Goal: Use online tool/utility

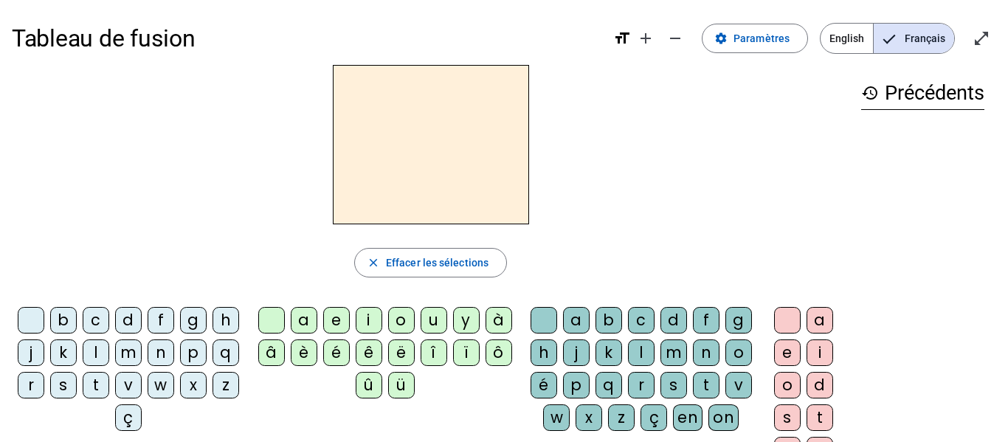
click at [142, 353] on div "m" at bounding box center [128, 352] width 27 height 27
click at [303, 323] on div "a" at bounding box center [304, 320] width 27 height 27
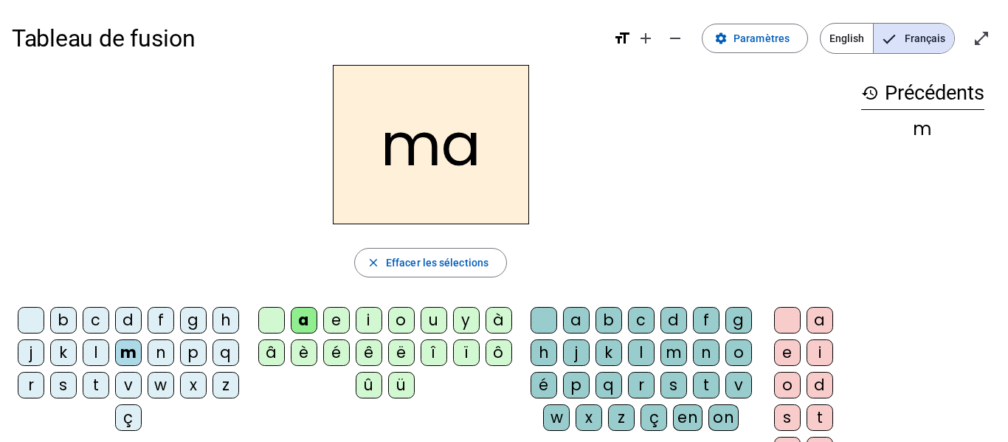
click at [109, 385] on div "t" at bounding box center [96, 385] width 27 height 27
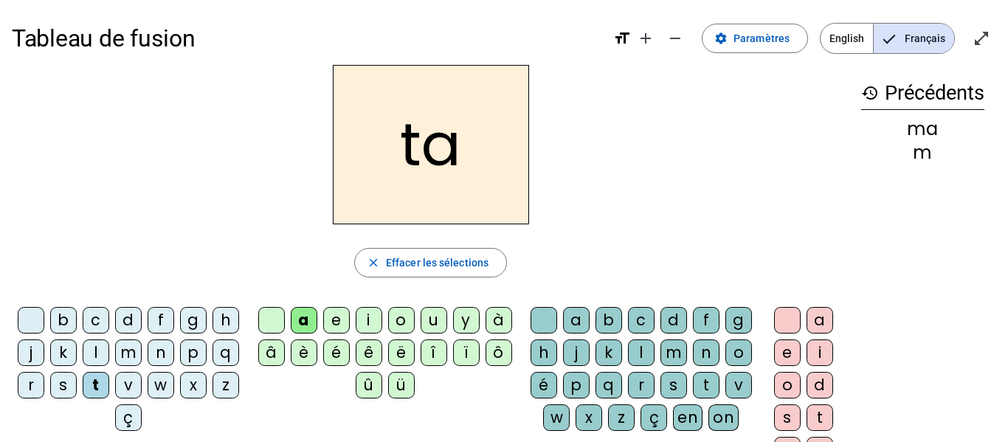
click at [109, 355] on div "l" at bounding box center [96, 352] width 27 height 27
click at [77, 380] on div "s" at bounding box center [63, 385] width 27 height 27
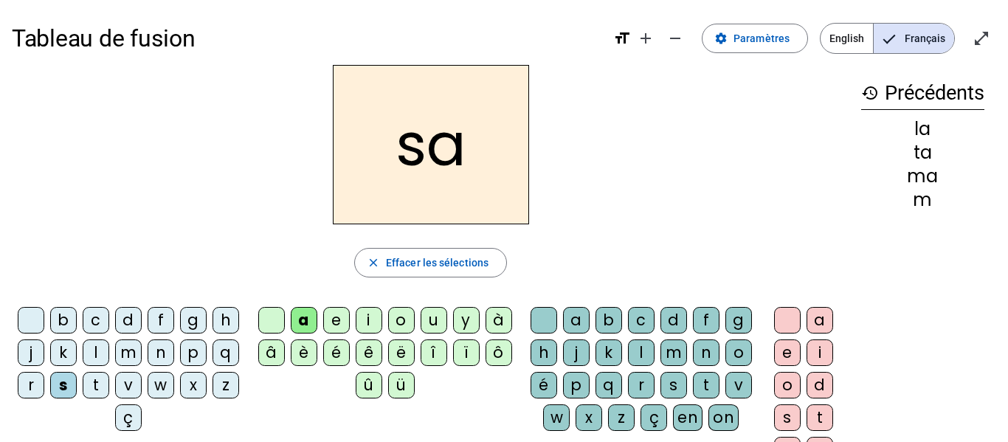
click at [109, 311] on div "c" at bounding box center [96, 320] width 27 height 27
click at [77, 381] on div "s" at bounding box center [63, 385] width 27 height 27
click at [654, 350] on div "l" at bounding box center [641, 352] width 27 height 27
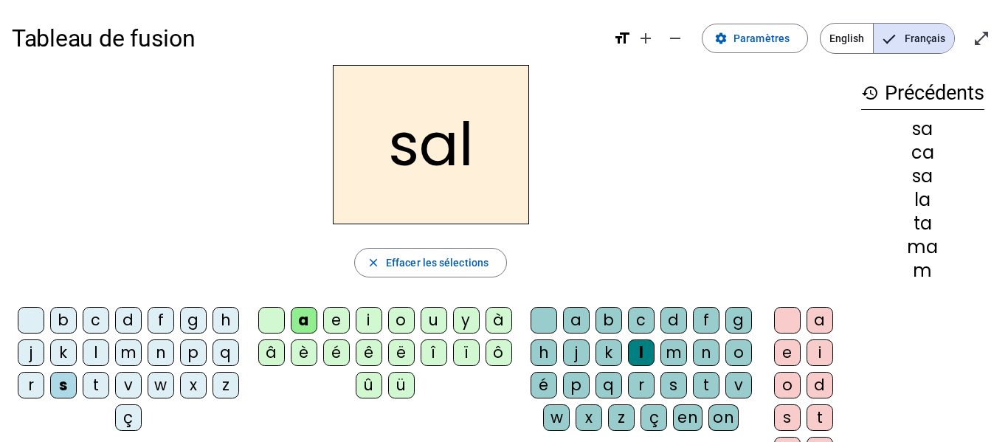
click at [77, 312] on div "b" at bounding box center [63, 320] width 27 height 27
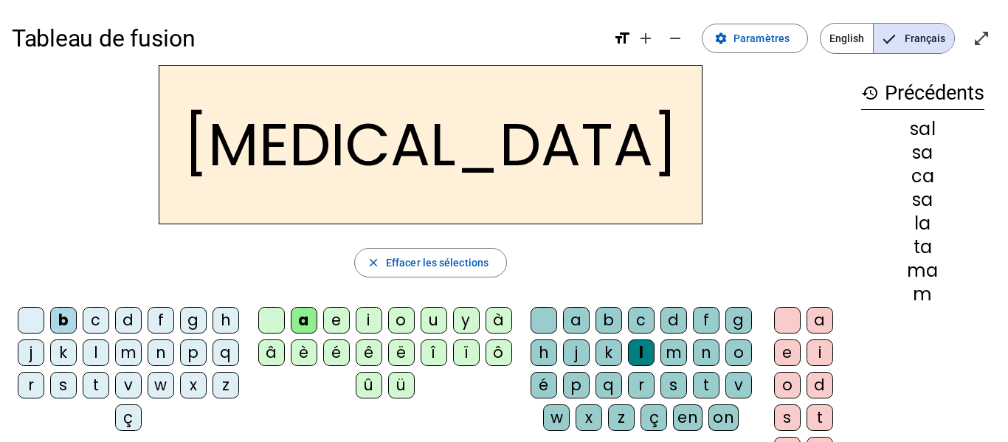
click at [142, 356] on div "m" at bounding box center [128, 352] width 27 height 27
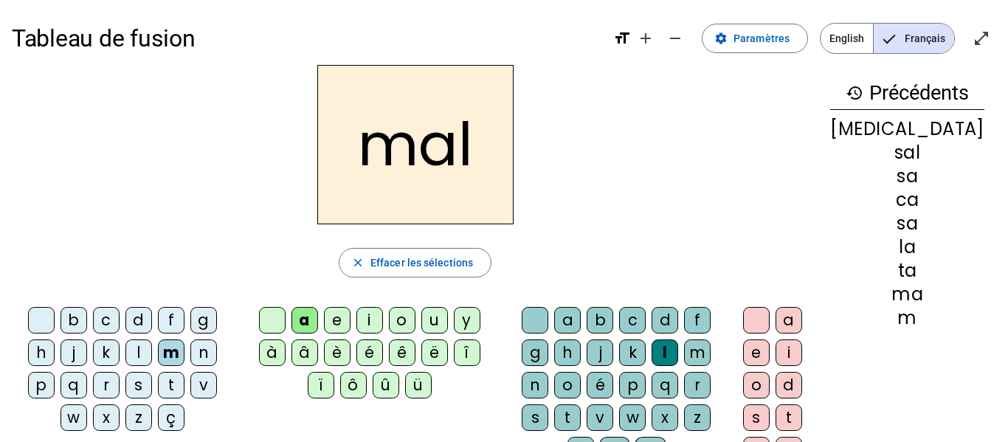
click at [367, 320] on div "i" at bounding box center [369, 320] width 27 height 27
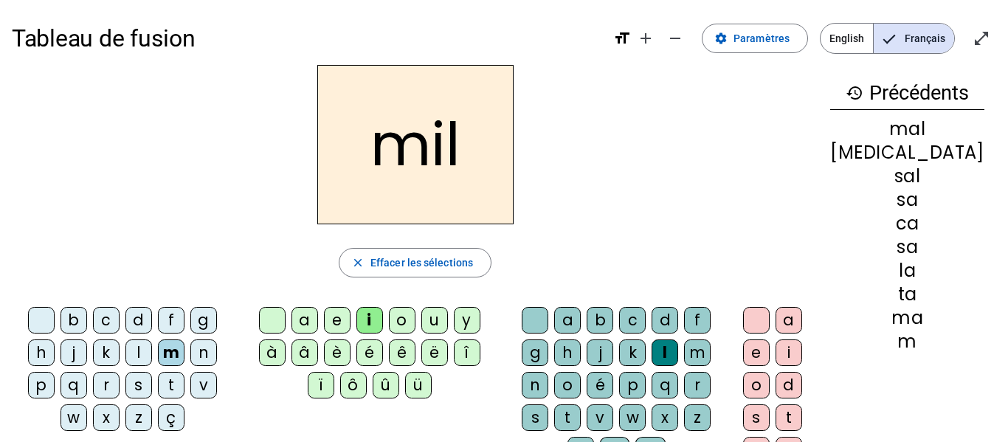
click at [145, 376] on div "s" at bounding box center [138, 385] width 27 height 27
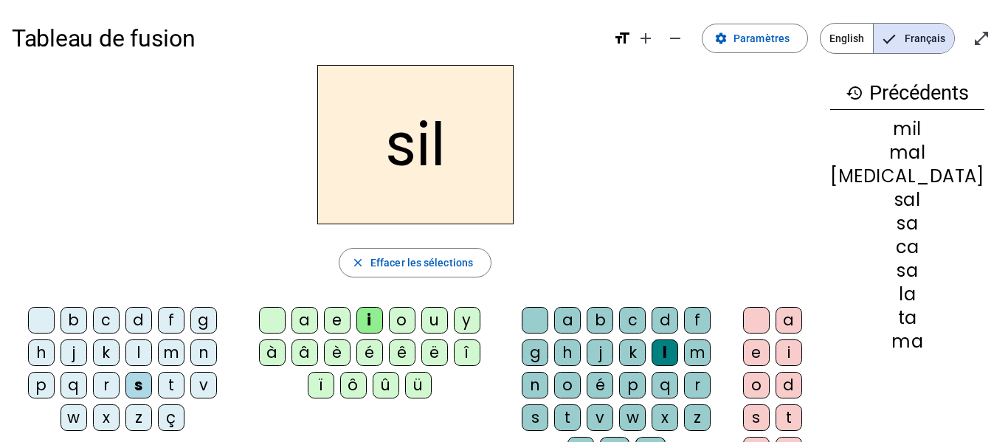
click at [678, 350] on div "l" at bounding box center [665, 352] width 27 height 27
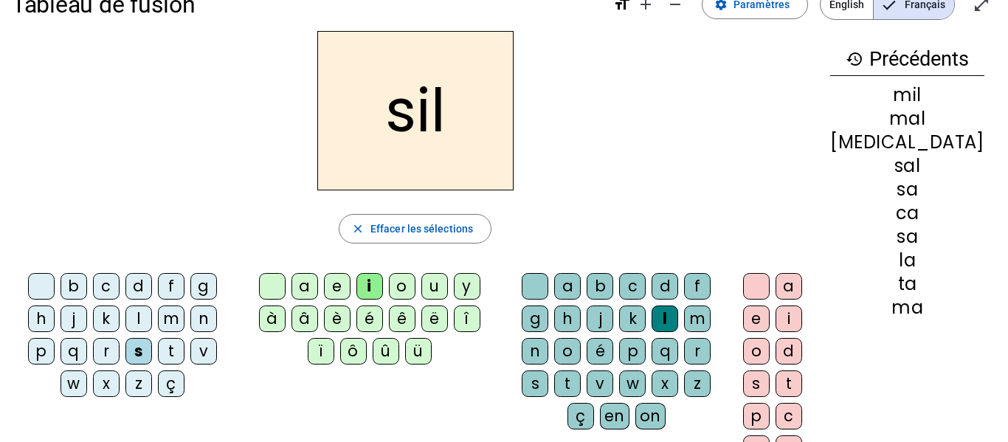
scroll to position [33, 0]
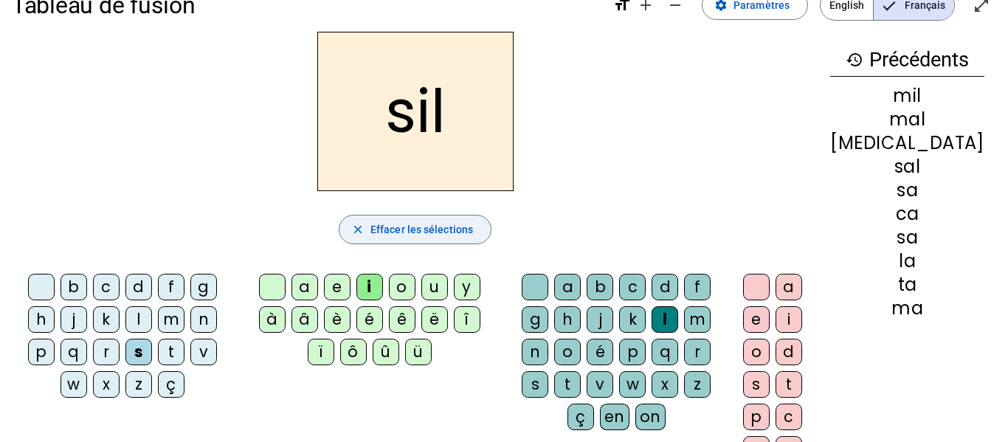
click at [420, 218] on span "button" at bounding box center [414, 229] width 151 height 35
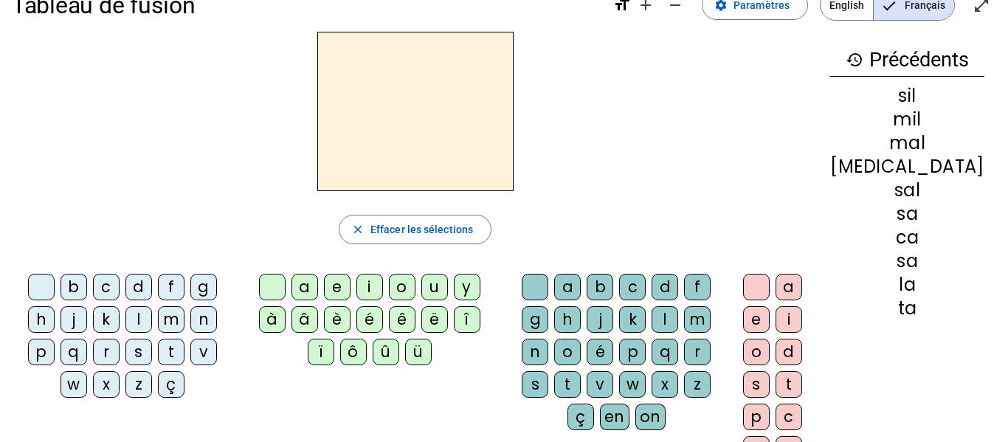
click at [134, 343] on div "s" at bounding box center [138, 352] width 27 height 27
click at [357, 282] on div "i" at bounding box center [369, 287] width 27 height 27
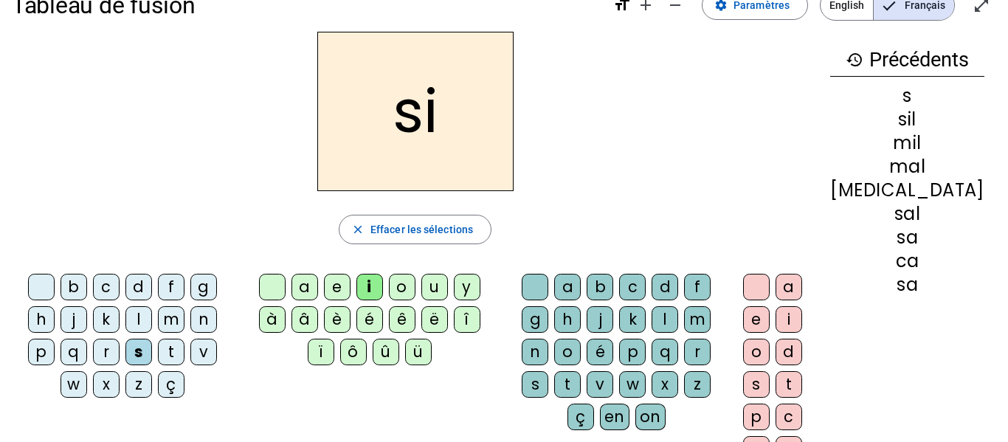
click at [331, 286] on div "e" at bounding box center [337, 287] width 27 height 27
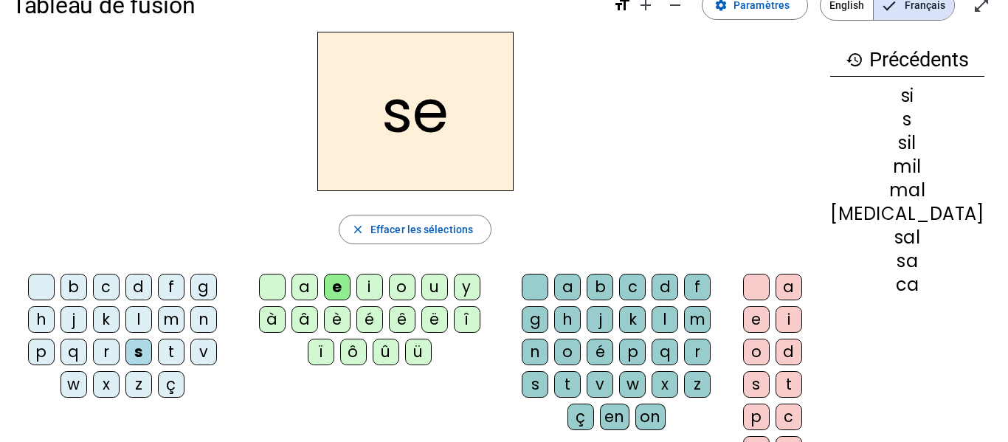
click at [432, 288] on div "u" at bounding box center [434, 287] width 27 height 27
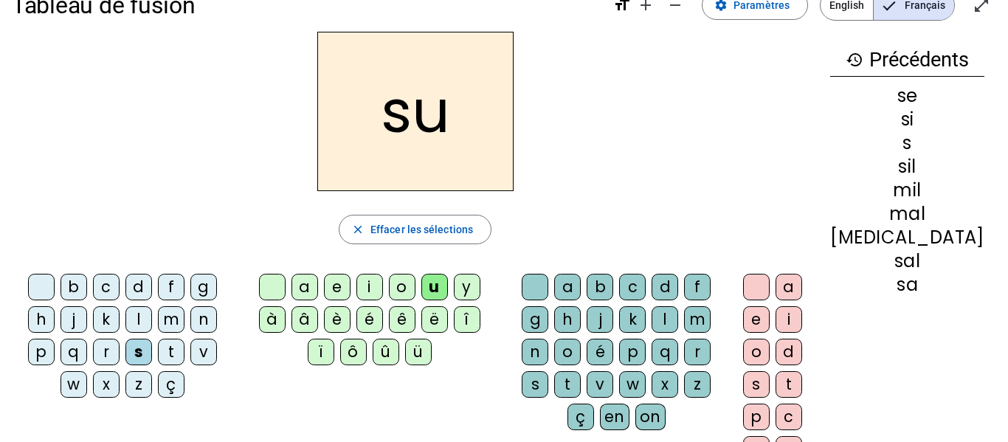
click at [711, 352] on div "r" at bounding box center [697, 352] width 27 height 27
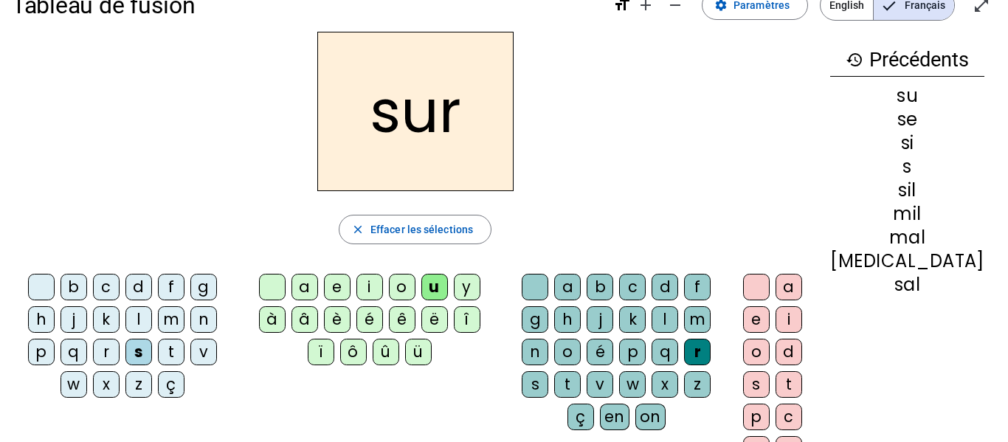
click at [171, 313] on div "m" at bounding box center [171, 319] width 27 height 27
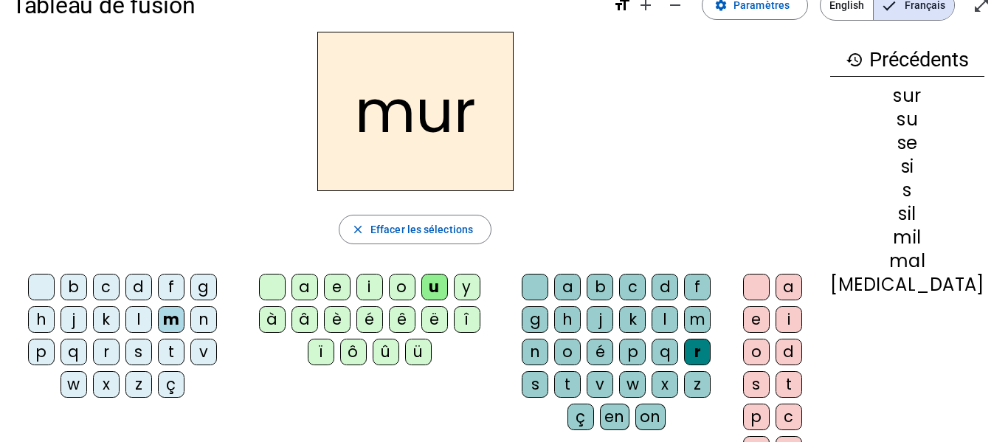
click at [141, 291] on div "d" at bounding box center [138, 287] width 27 height 27
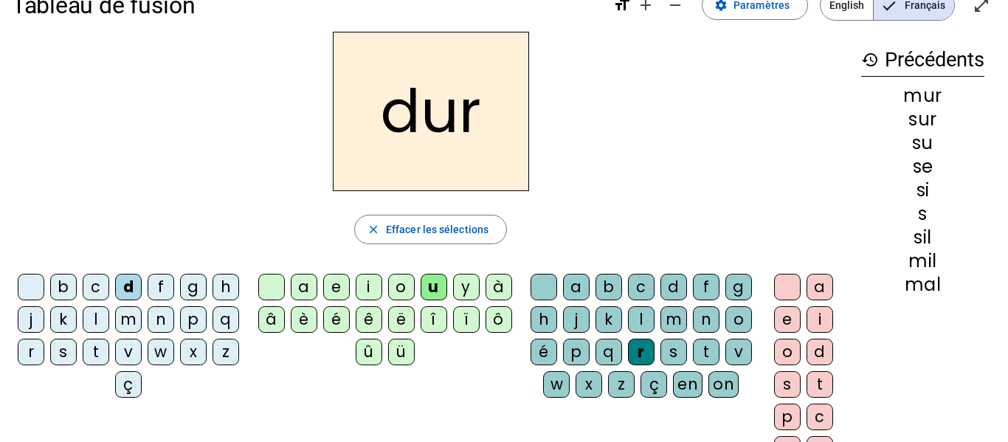
click at [654, 345] on div "r" at bounding box center [641, 352] width 27 height 27
click at [395, 225] on span "Effacer les sélections" at bounding box center [437, 230] width 103 height 18
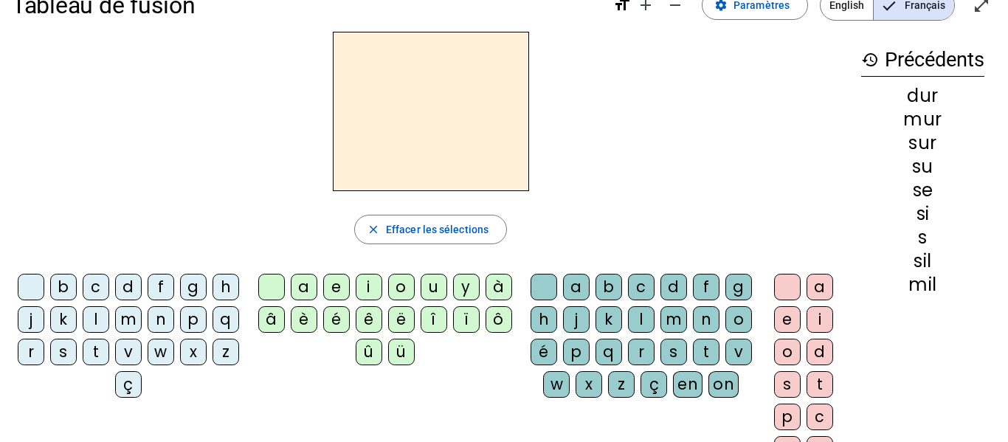
click at [137, 279] on div "d" at bounding box center [128, 287] width 27 height 27
click at [436, 284] on div "u" at bounding box center [434, 287] width 27 height 27
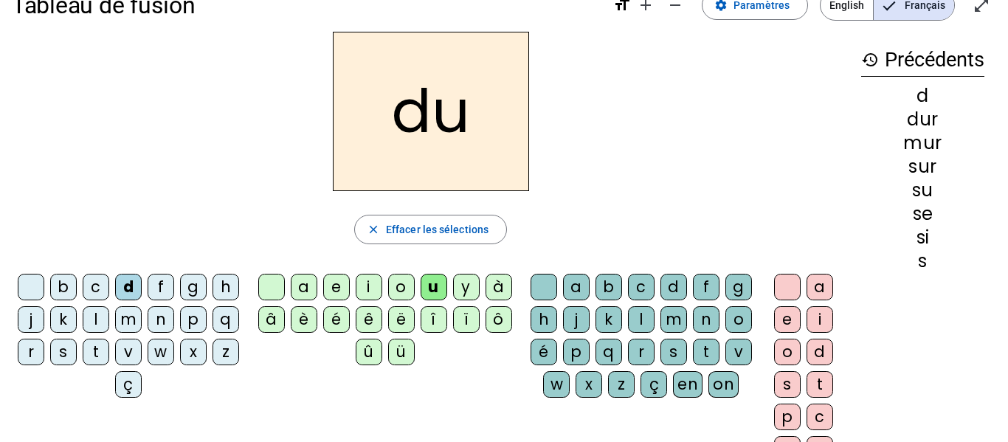
click at [595, 182] on div "du" at bounding box center [430, 111] width 837 height 159
click at [77, 295] on div "b" at bounding box center [63, 287] width 27 height 27
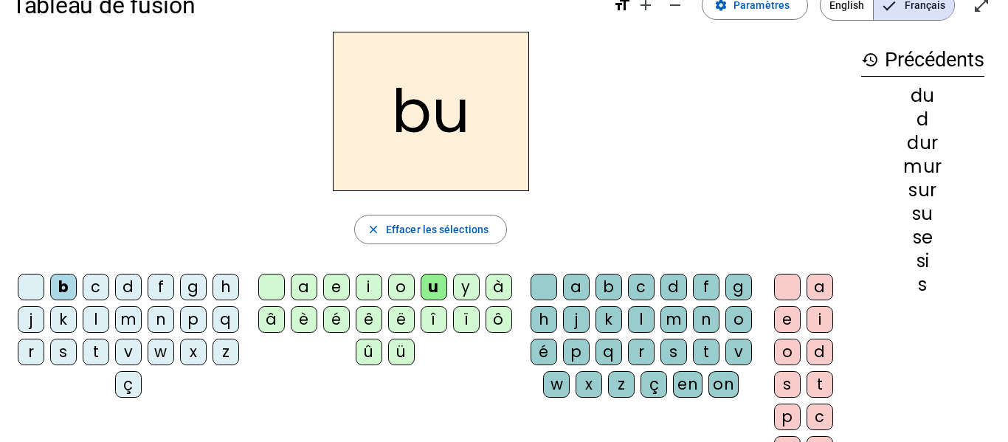
click at [142, 359] on div "v" at bounding box center [128, 352] width 27 height 27
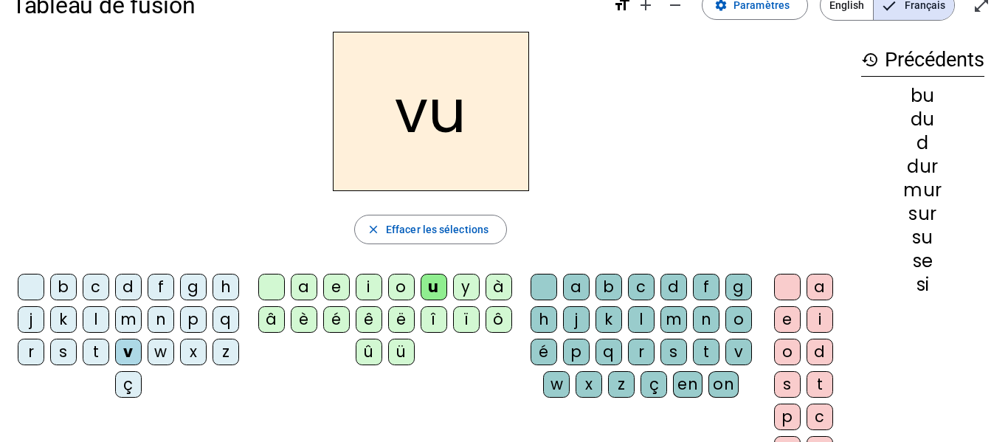
click at [109, 356] on div "t" at bounding box center [96, 352] width 27 height 27
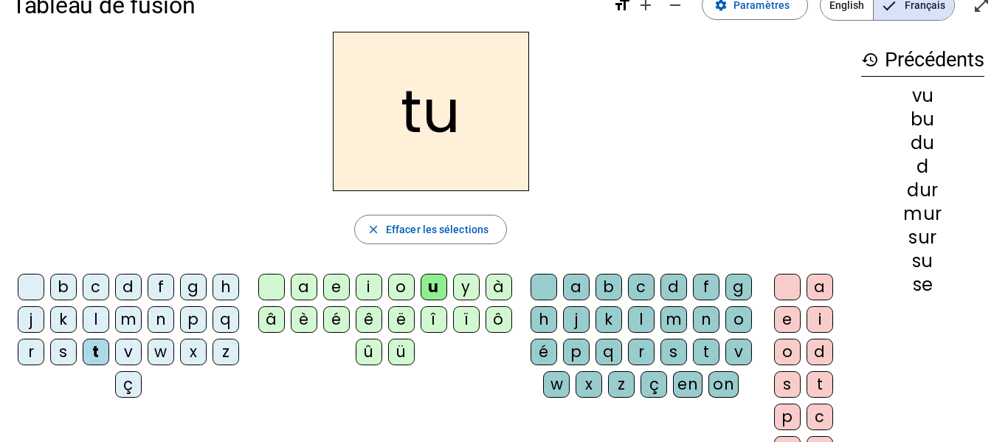
click at [335, 287] on div "e" at bounding box center [336, 287] width 27 height 27
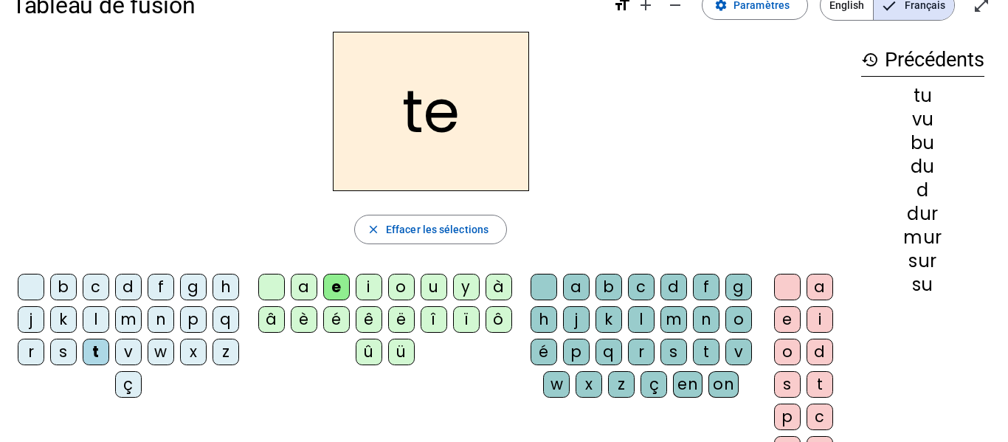
click at [109, 320] on div "l" at bounding box center [96, 319] width 27 height 27
